Goal: Transaction & Acquisition: Purchase product/service

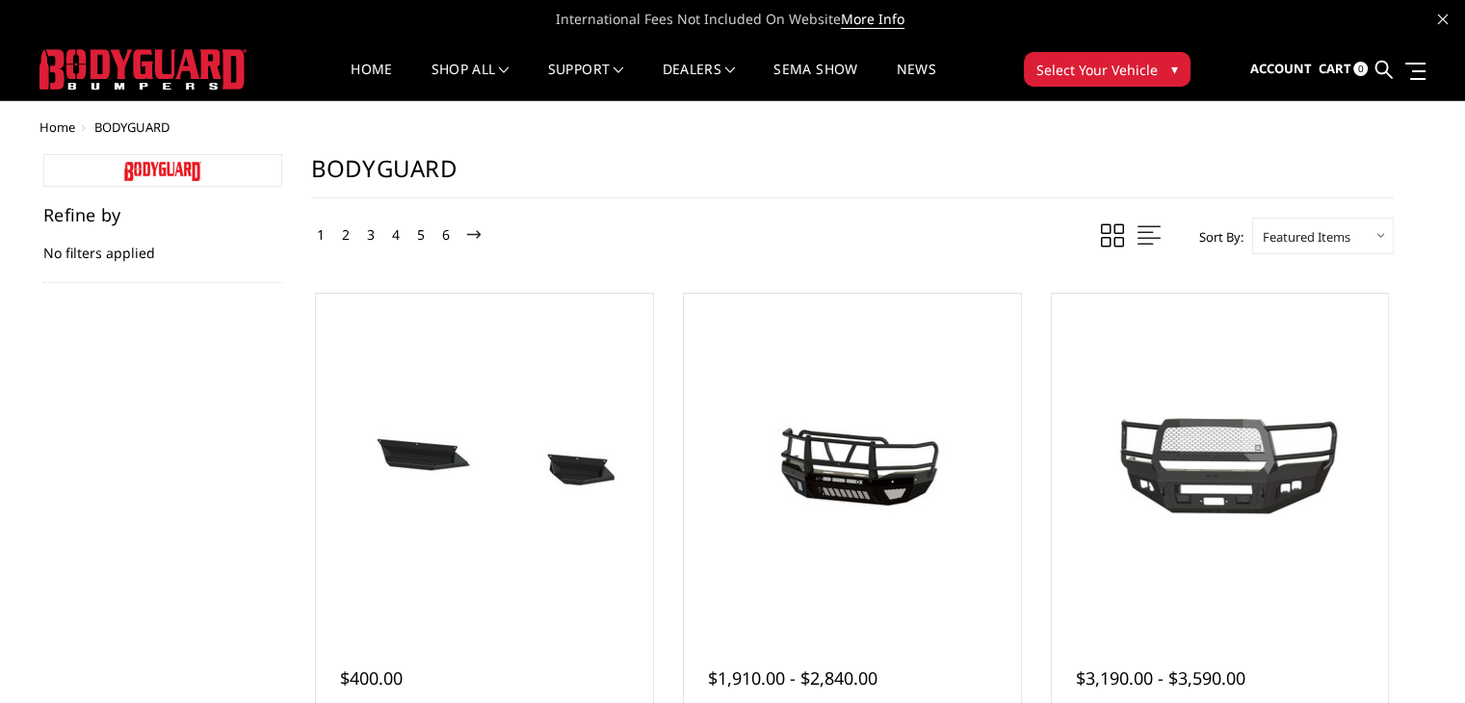
click at [147, 64] on img at bounding box center [142, 69] width 207 height 40
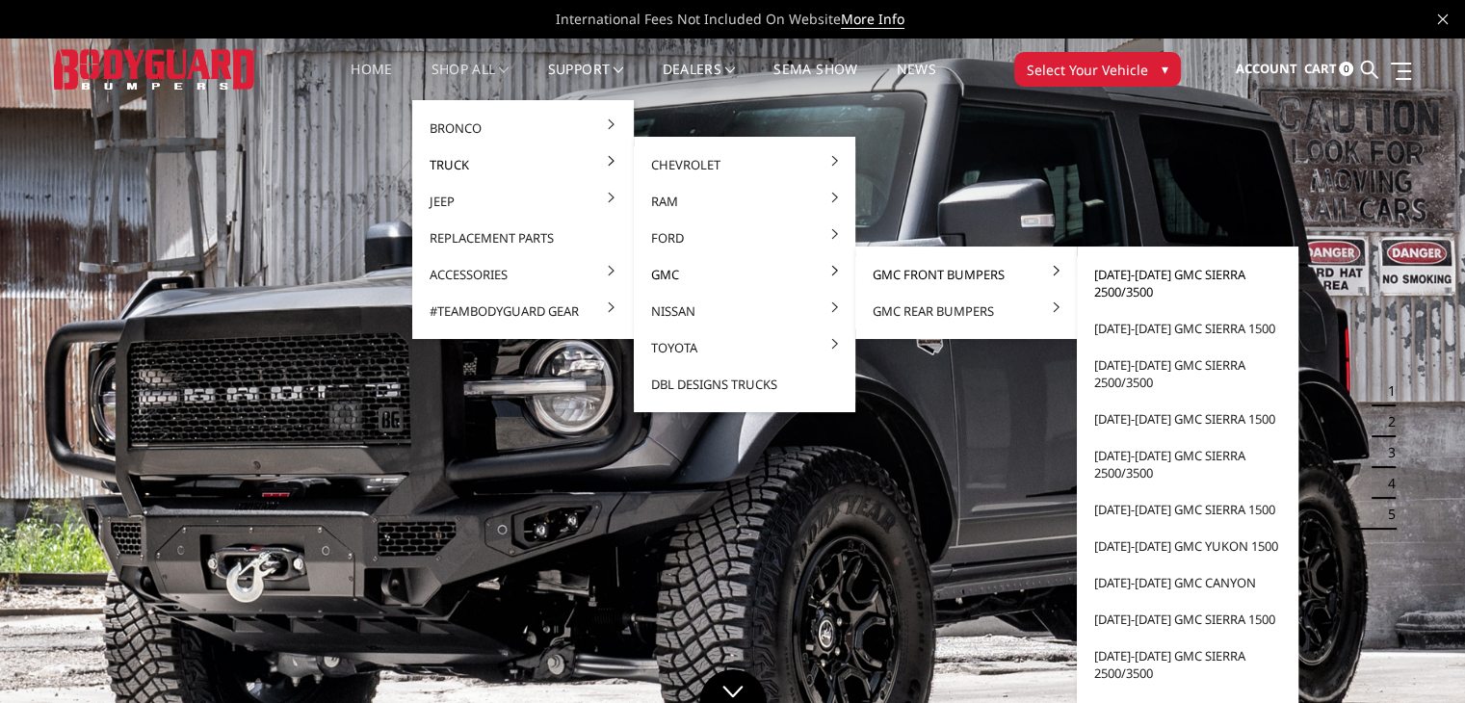
click at [1147, 282] on link "[DATE]-[DATE] GMC Sierra 2500/3500" at bounding box center [1188, 283] width 206 height 54
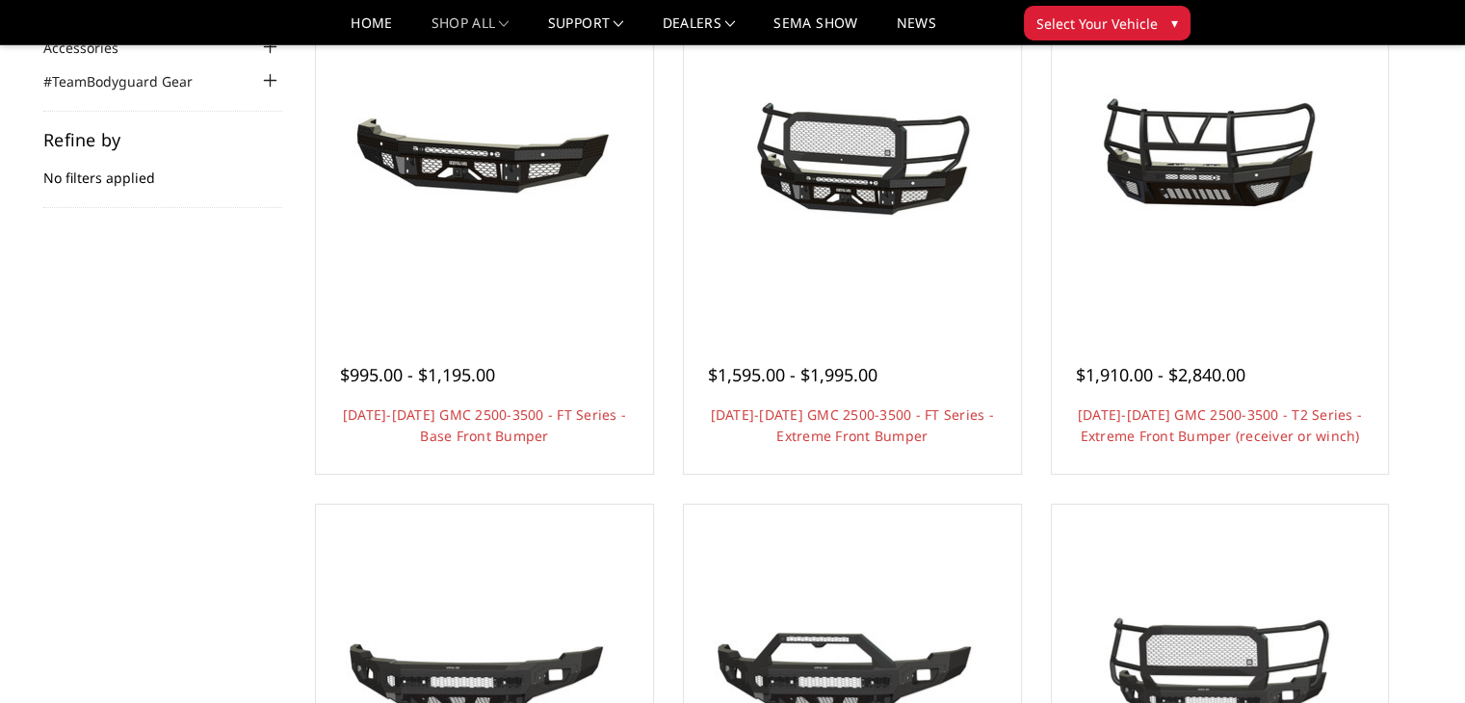
scroll to position [289, 0]
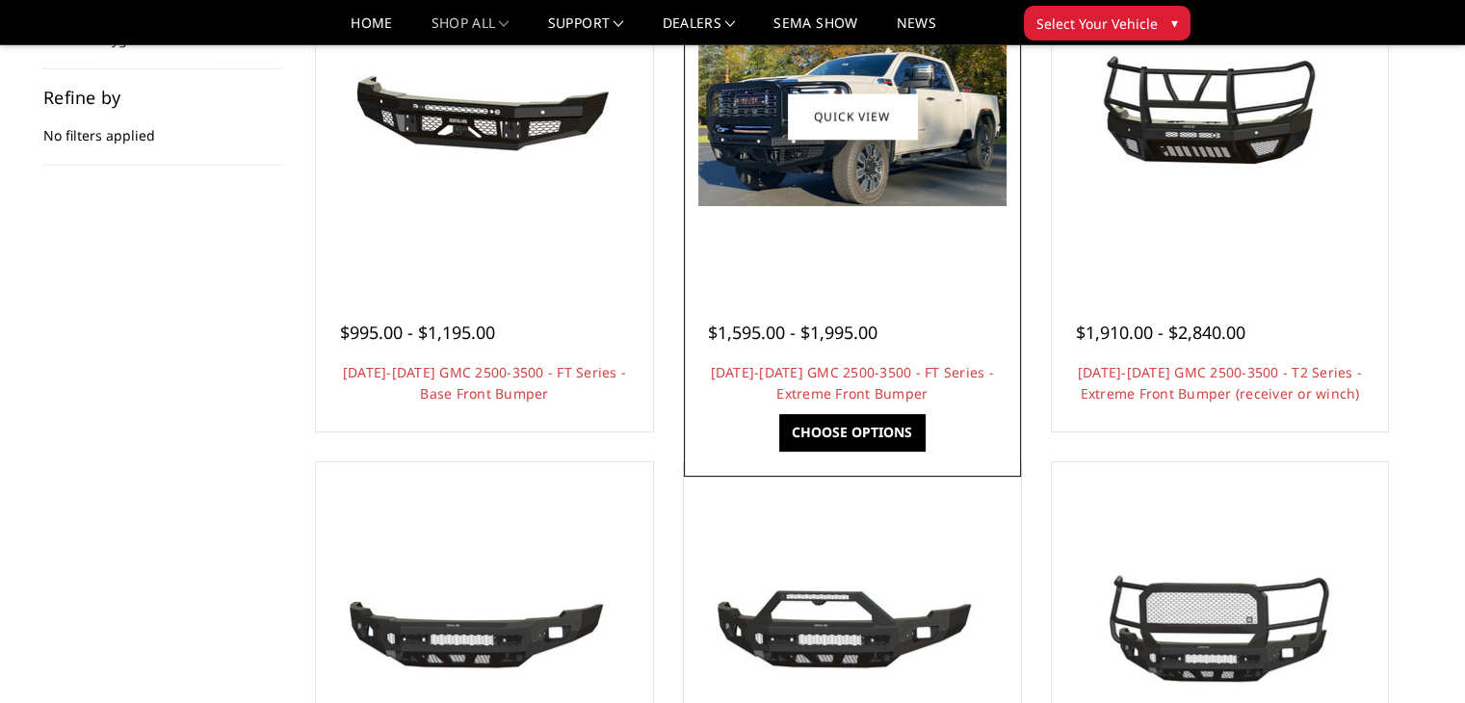
click at [840, 197] on img at bounding box center [852, 116] width 308 height 179
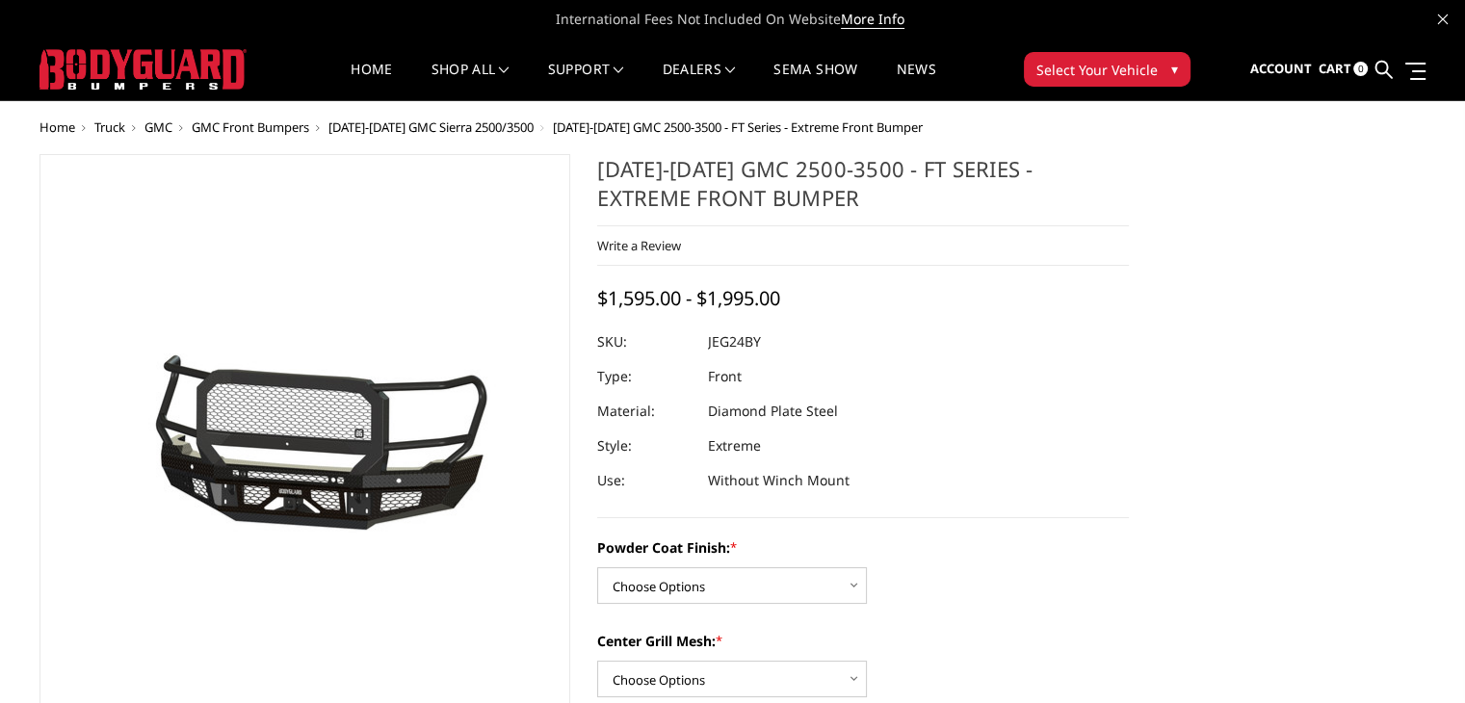
click at [746, 343] on dd "JEG24BY" at bounding box center [734, 342] width 53 height 35
copy dd "JEG24BY"
click at [994, 499] on div "2024-2025 GMC 2500-3500 - FT Series - Extreme Front Bumper Write a Review Write…" at bounding box center [863, 336] width 532 height 364
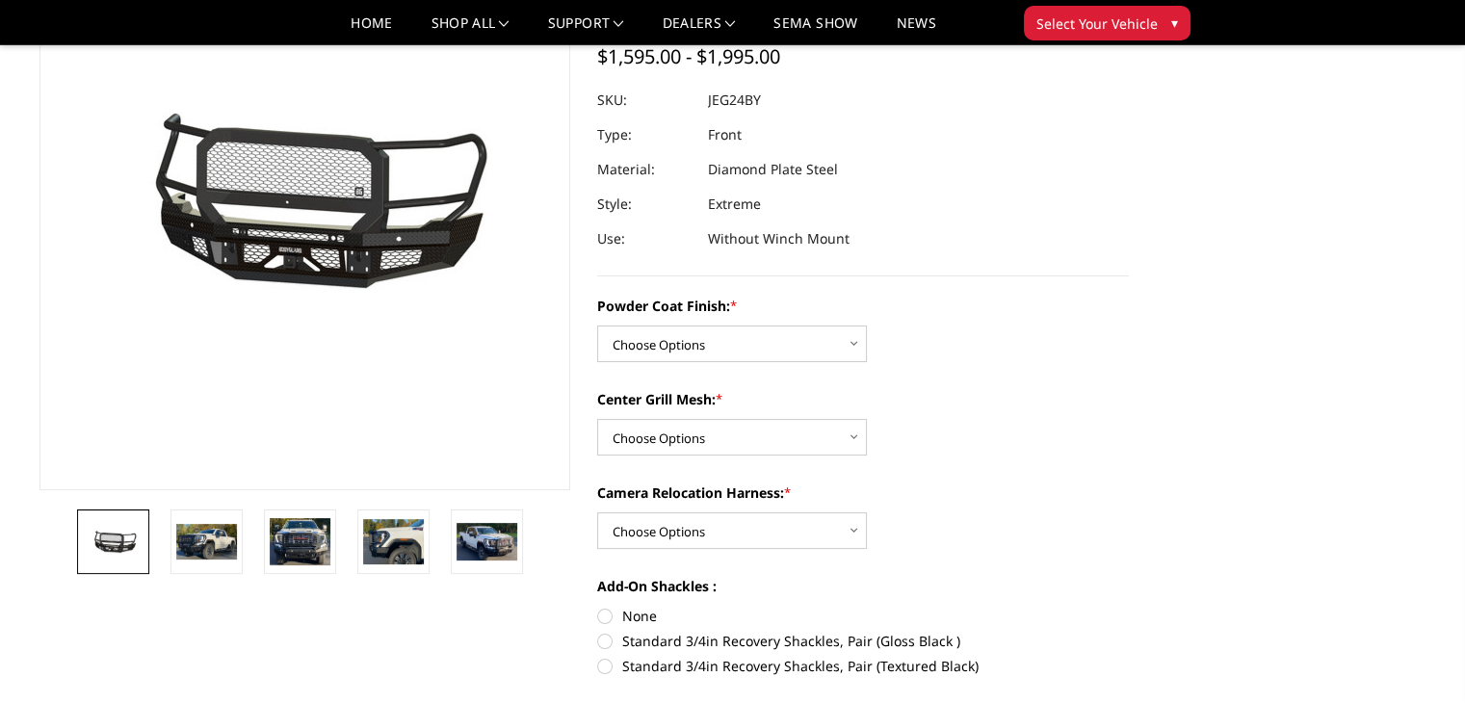
scroll to position [193, 0]
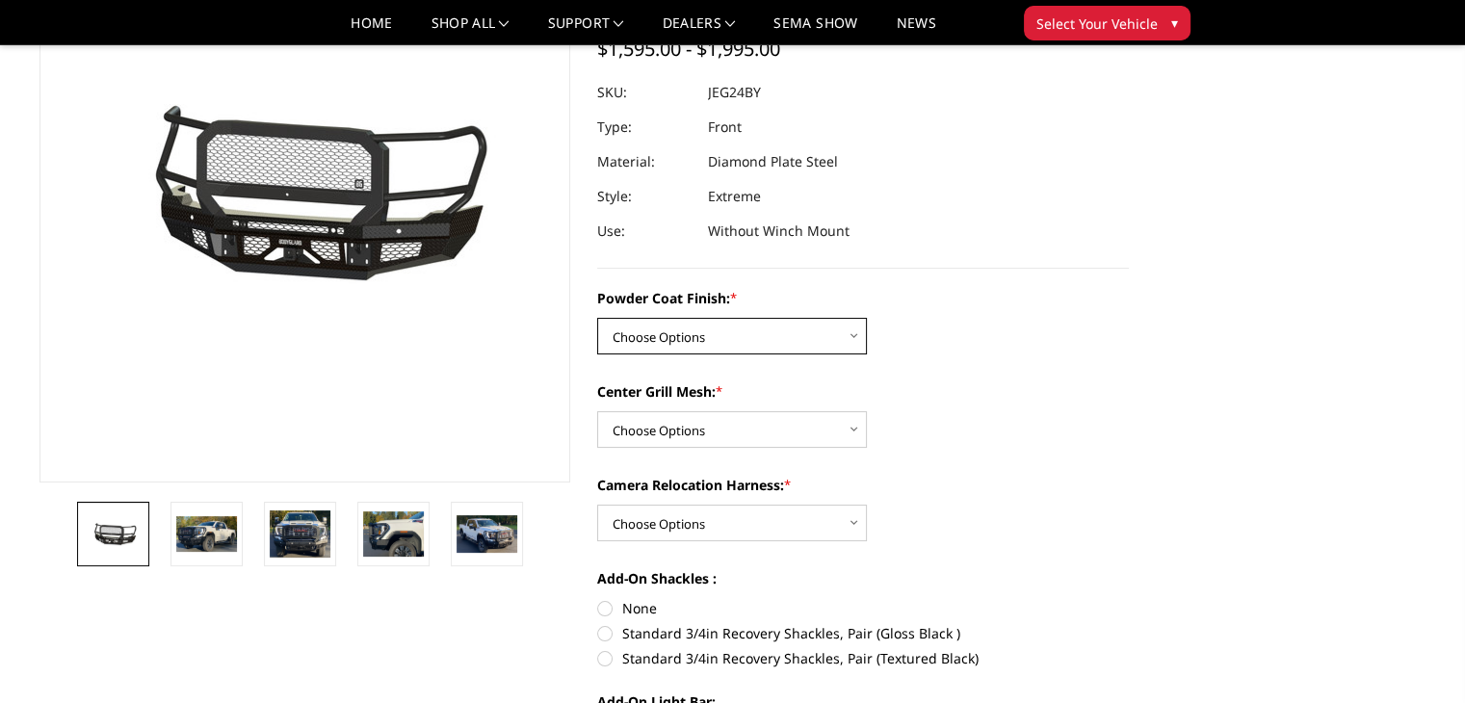
click at [817, 344] on select "Choose Options Bare Metal Gloss Black Powder Coat Textured Black Powder Coat" at bounding box center [732, 336] width 270 height 37
select select "3285"
click at [597, 318] on select "Choose Options Bare Metal Gloss Black Powder Coat Textured Black Powder Coat" at bounding box center [732, 336] width 270 height 37
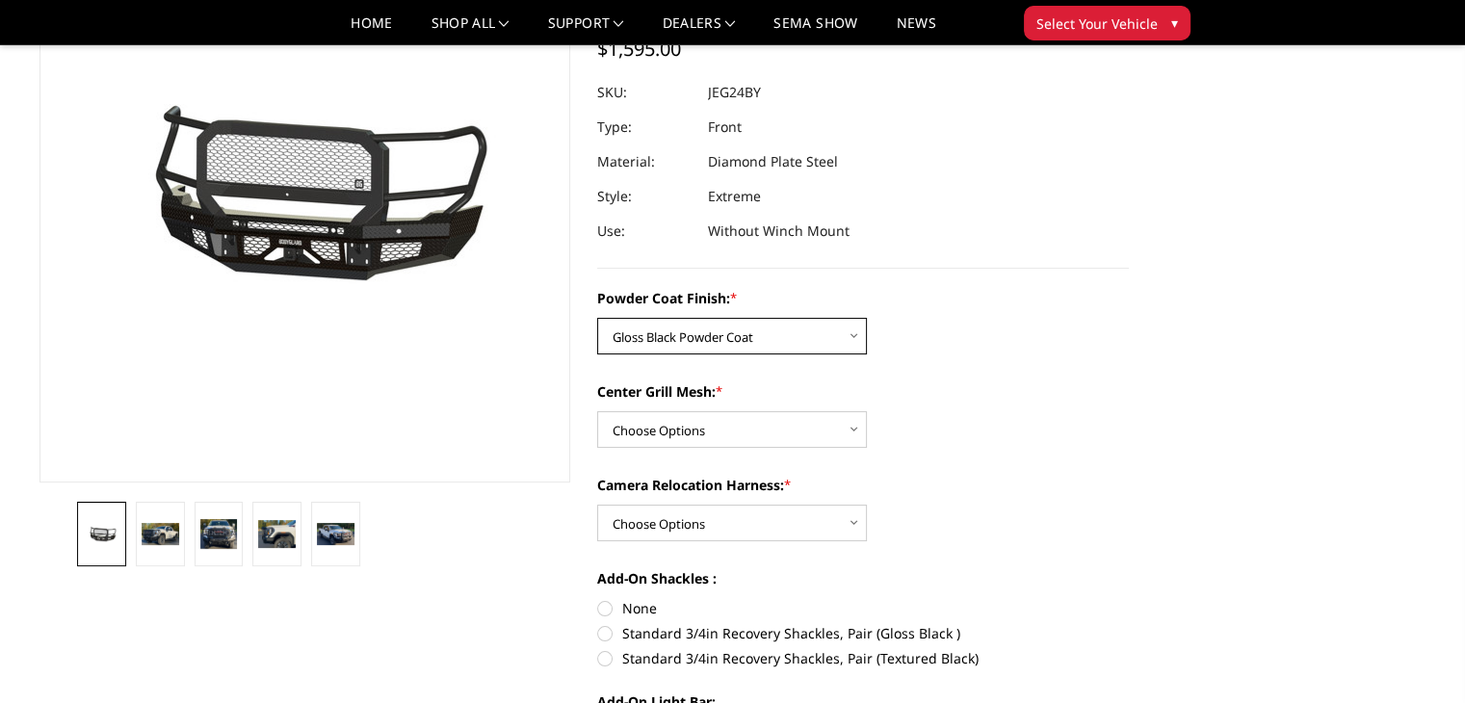
click at [815, 337] on select "Choose Options Bare Metal Gloss Black Powder Coat Textured Black Powder Coat" at bounding box center [732, 336] width 270 height 37
click at [877, 329] on div "Powder Coat Finish: * Choose Options Bare Metal Gloss Black Powder Coat Texture…" at bounding box center [863, 321] width 532 height 66
click at [809, 407] on div "Center Grill Mesh: * Choose Options WITH Expanded Metal in Center Grill WITHOUT…" at bounding box center [863, 414] width 532 height 66
click at [811, 434] on select "Choose Options WITH Expanded Metal in Center Grill WITHOUT Expanded Metal in Ce…" at bounding box center [732, 429] width 270 height 37
select select "3287"
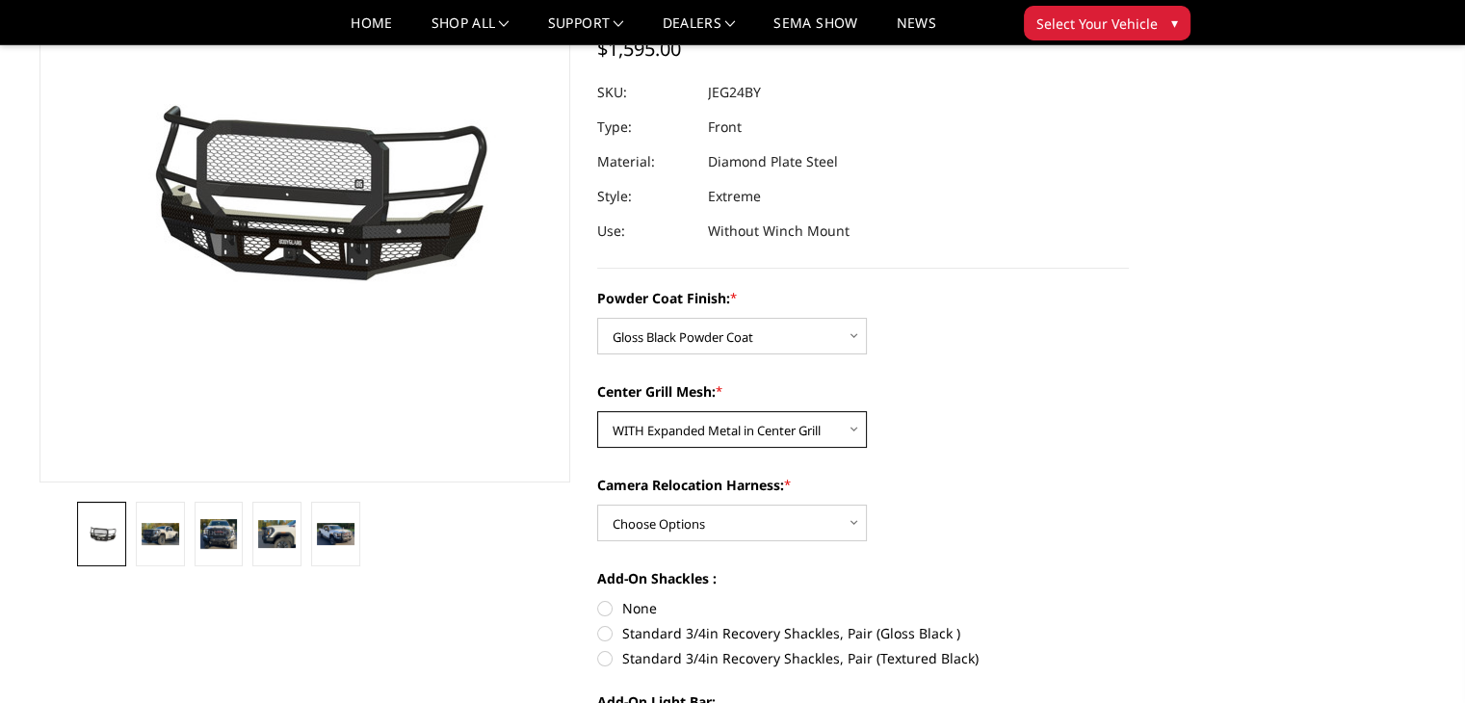
click at [597, 411] on select "Choose Options WITH Expanded Metal in Center Grill WITHOUT Expanded Metal in Ce…" at bounding box center [732, 429] width 270 height 37
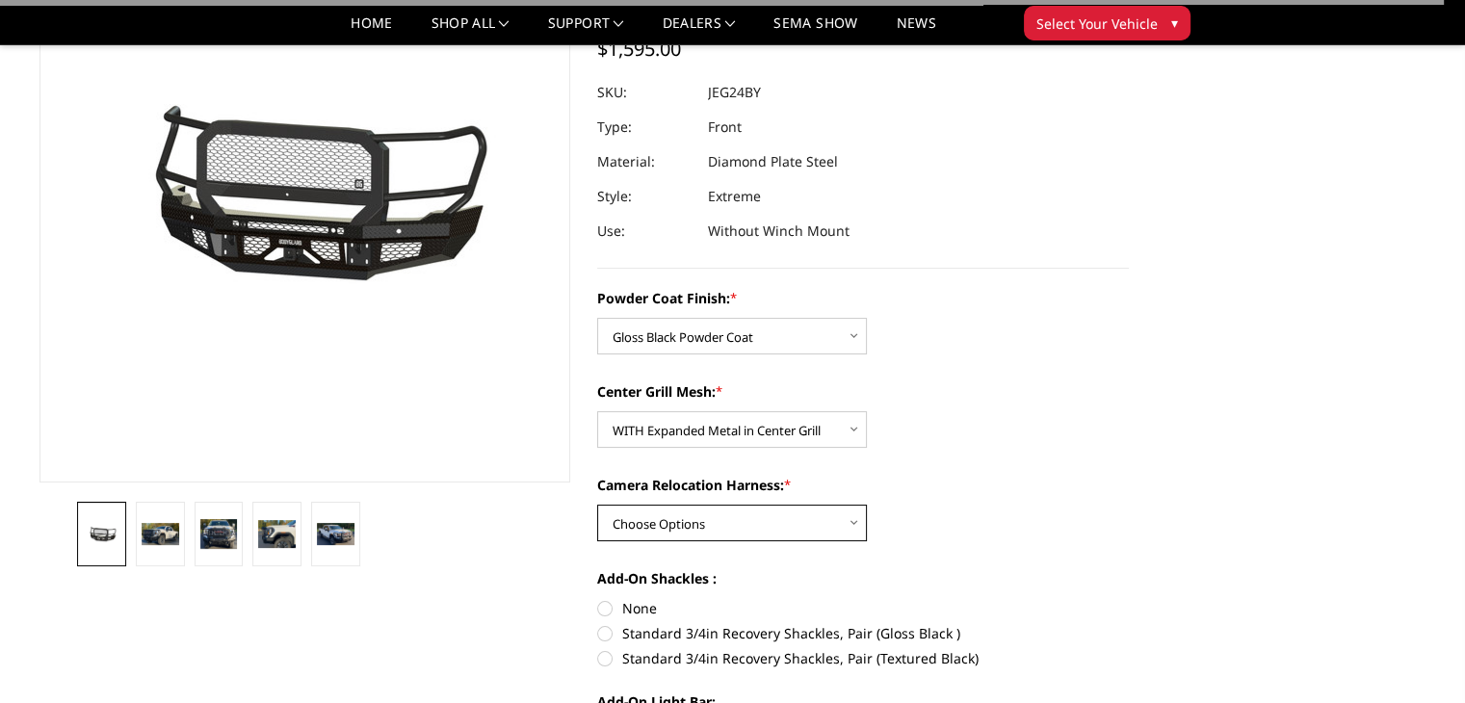
click at [771, 521] on select "Choose Options WITH Camera Relocation Harness WITHOUT Camera Relocation Harness" at bounding box center [732, 523] width 270 height 37
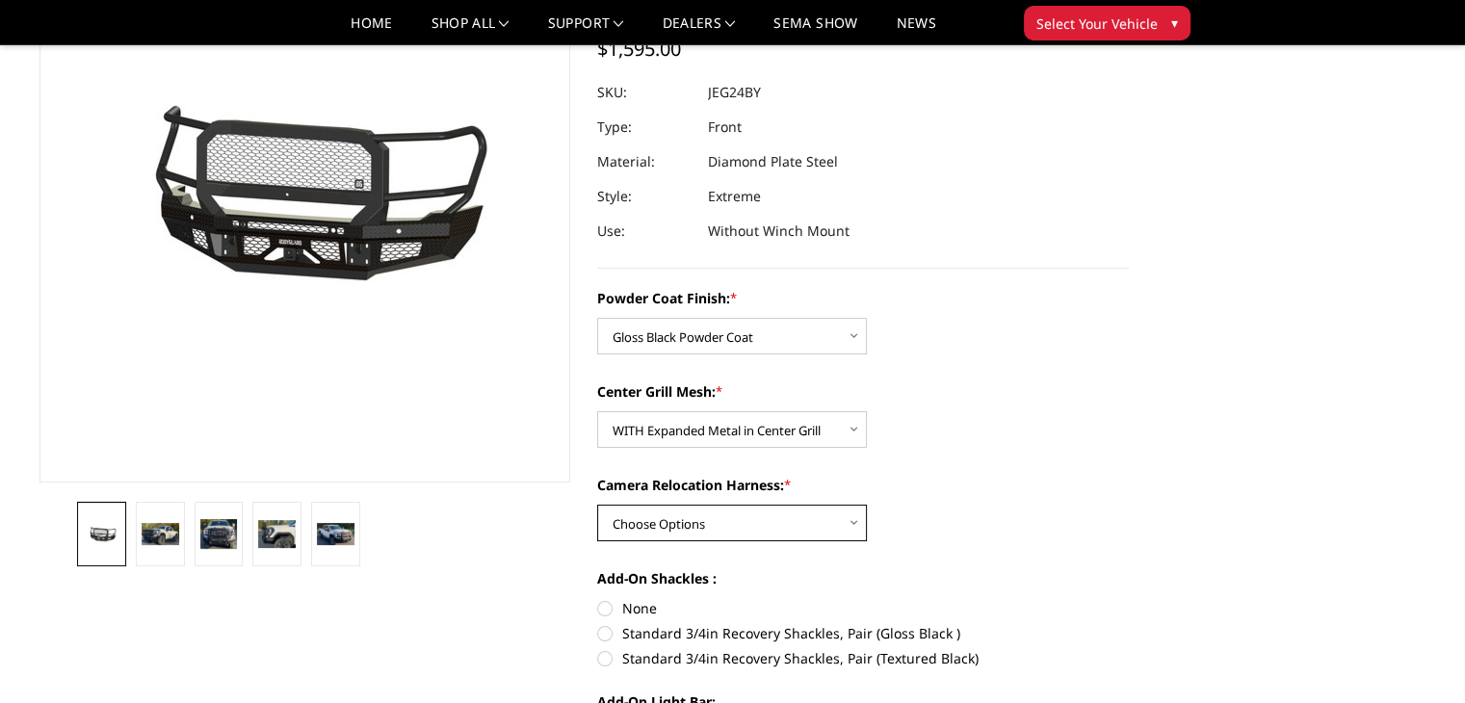
select select "3289"
click at [597, 505] on select "Choose Options WITH Camera Relocation Harness WITHOUT Camera Relocation Harness" at bounding box center [732, 523] width 270 height 37
click at [764, 92] on dd "JEG24BYGMH" at bounding box center [750, 92] width 85 height 35
copy dd "JEG24BYGMH"
